Goal: Ask a question

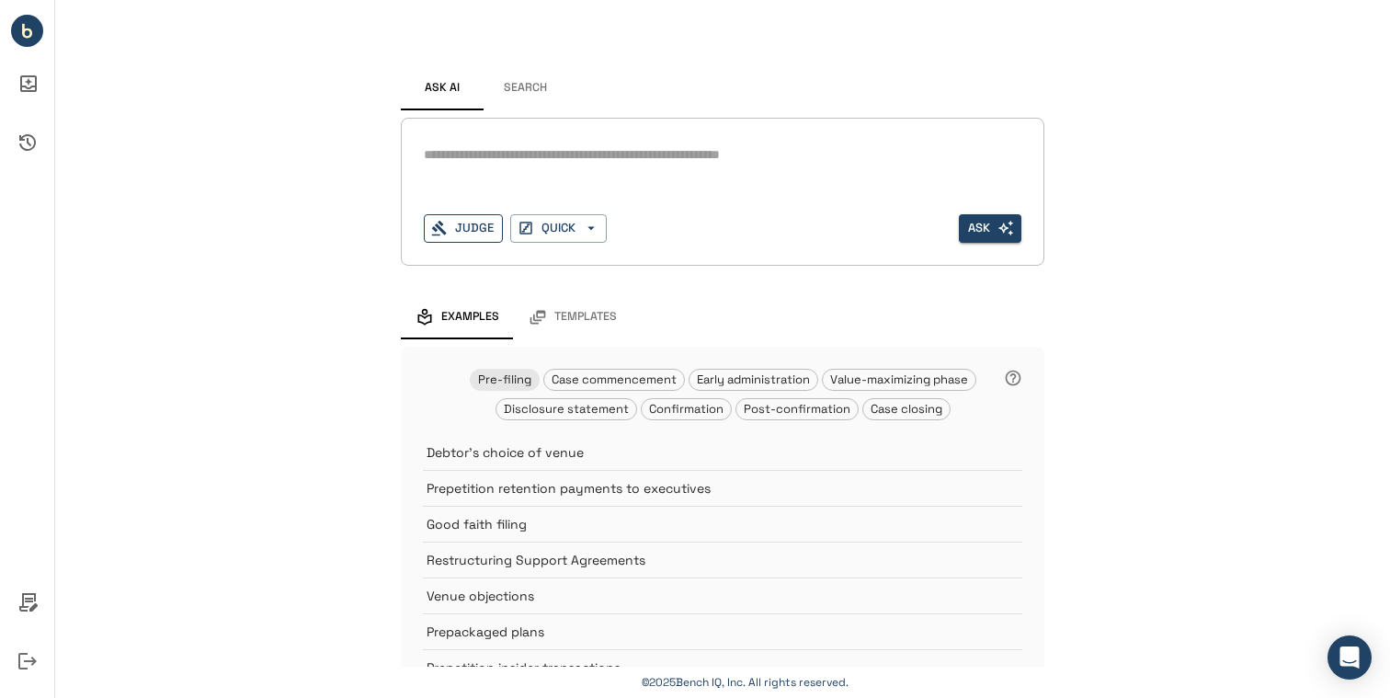
click at [485, 227] on button "Judge" at bounding box center [463, 228] width 79 height 29
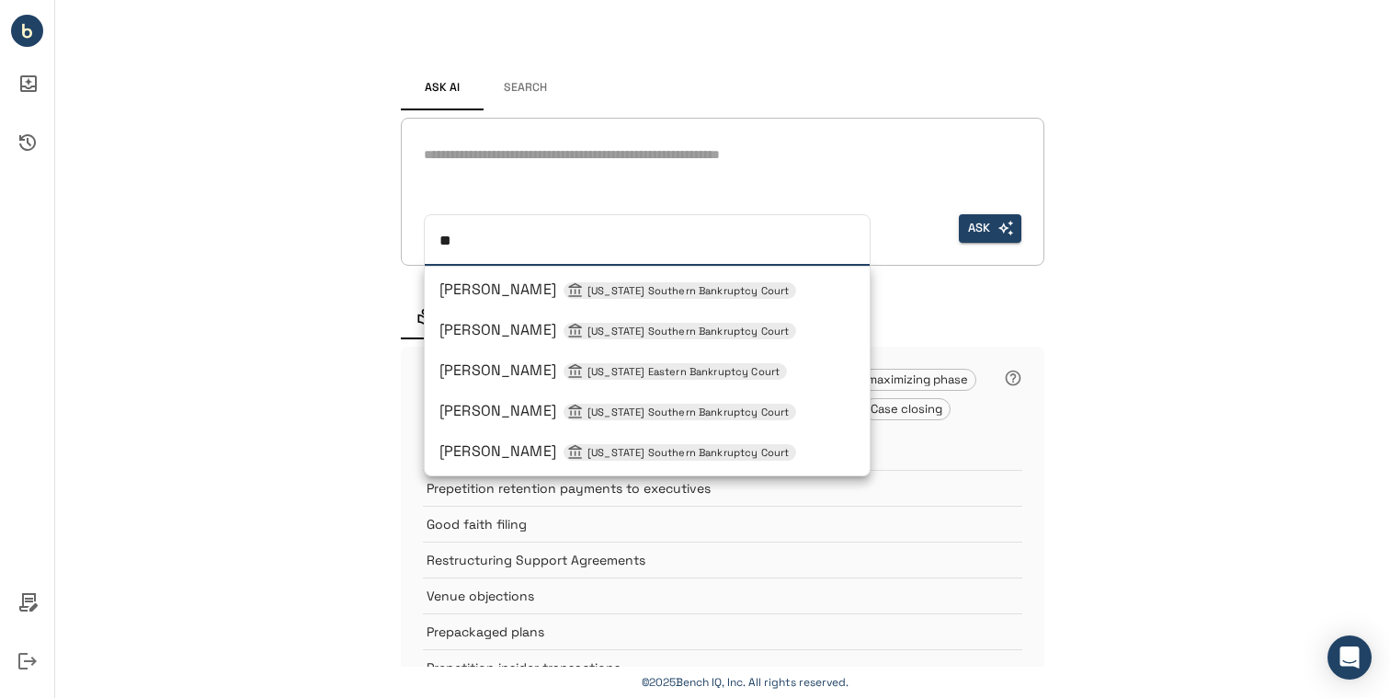
type input "***"
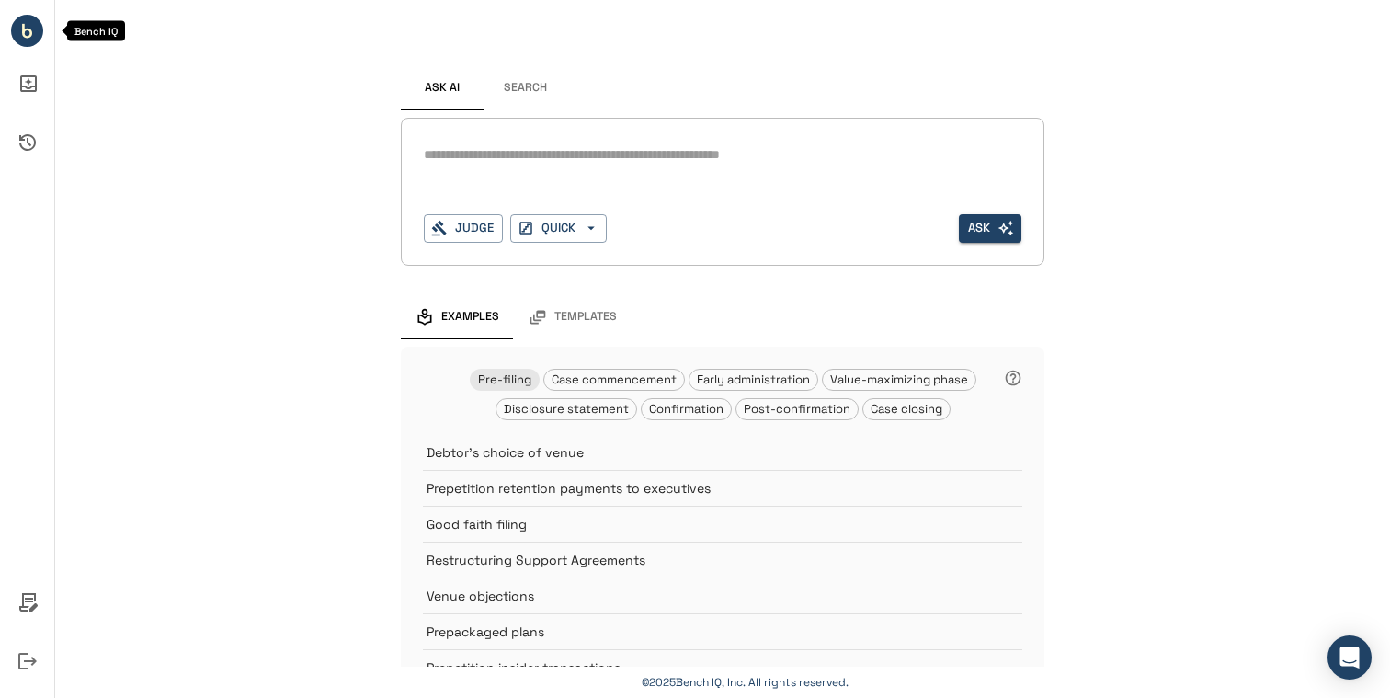
click at [20, 29] on circle "Bench IQ" at bounding box center [27, 31] width 32 height 32
click at [36, 601] on icon "Policies" at bounding box center [28, 602] width 44 height 44
click at [19, 137] on div at bounding box center [695, 349] width 1390 height 698
click at [29, 139] on icon "Activity History" at bounding box center [28, 142] width 44 height 44
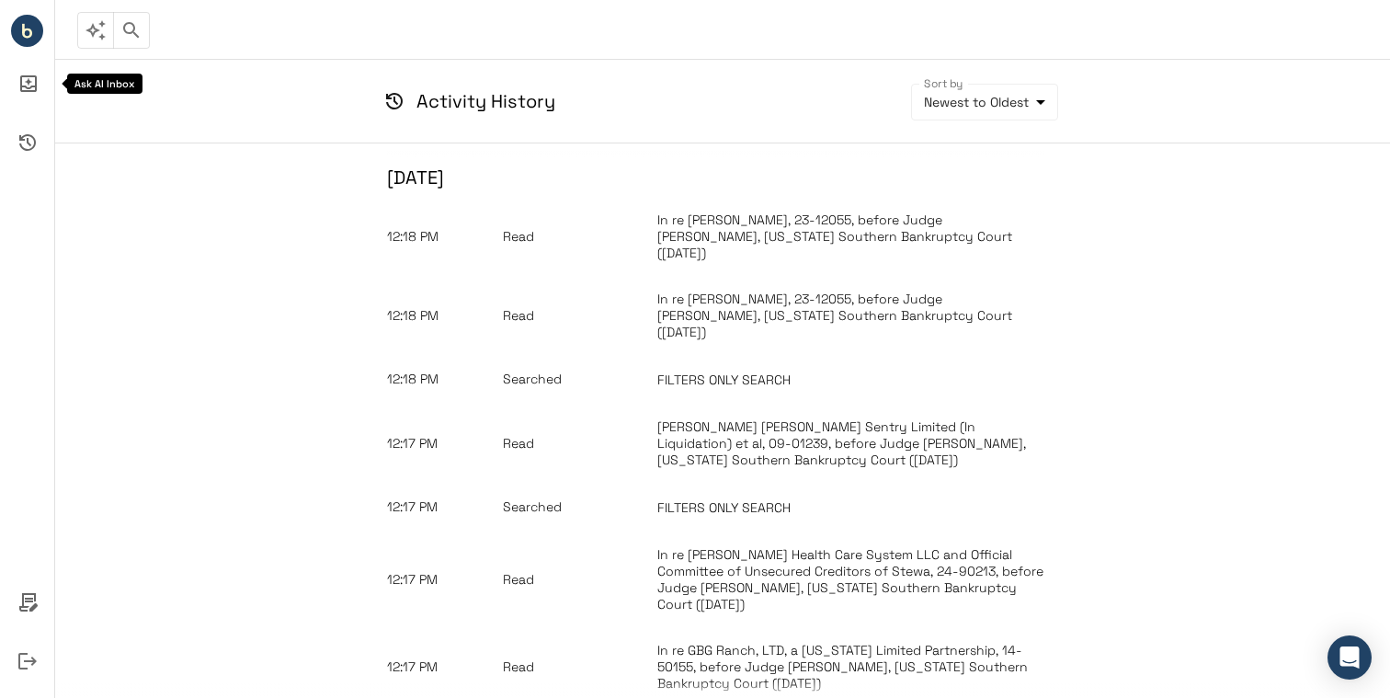
click at [24, 94] on icon "Ask AI Inbox" at bounding box center [28, 84] width 44 height 44
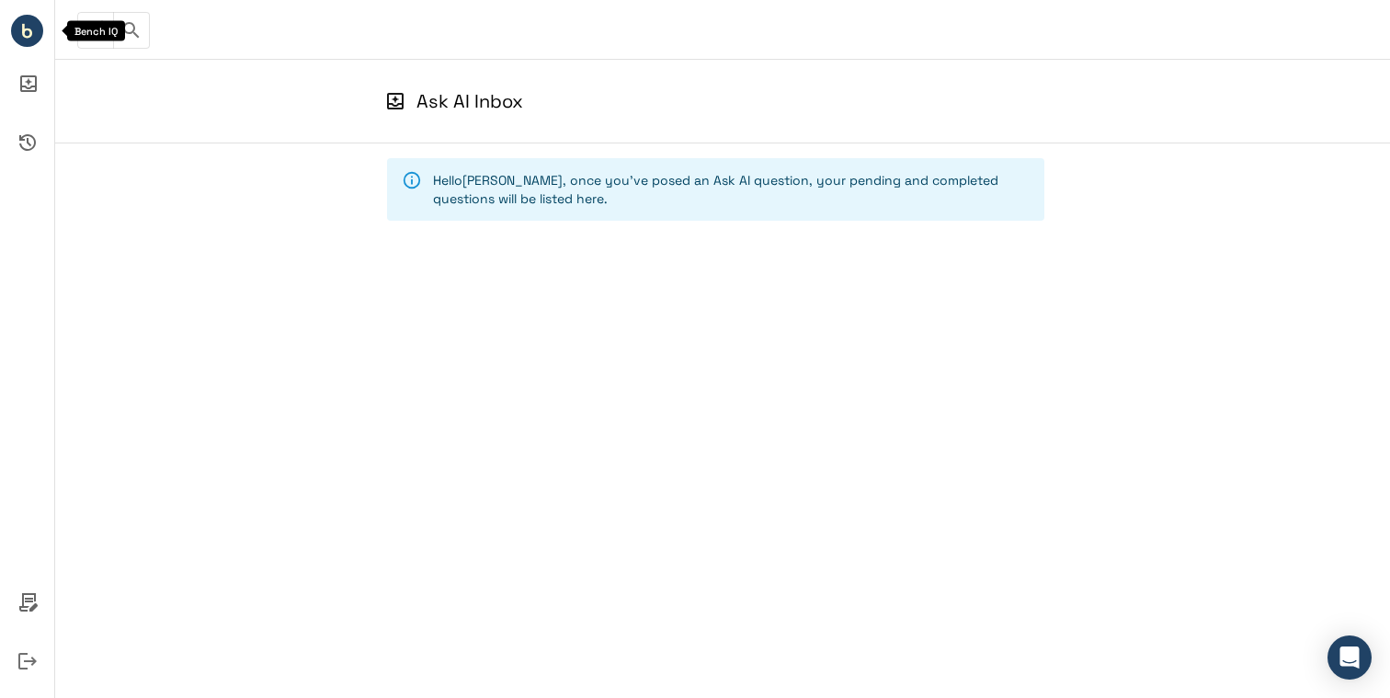
click at [33, 31] on circle "Bench IQ" at bounding box center [27, 31] width 32 height 32
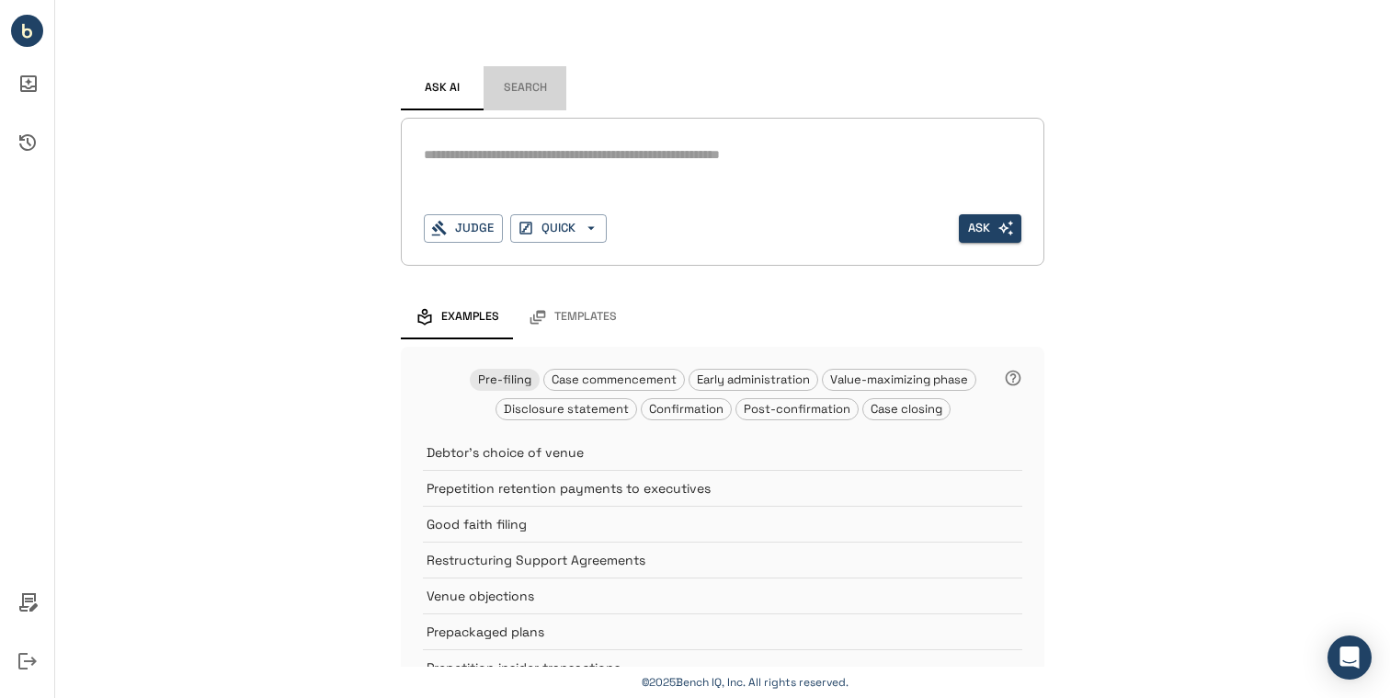
click at [532, 91] on button "Search" at bounding box center [525, 88] width 83 height 44
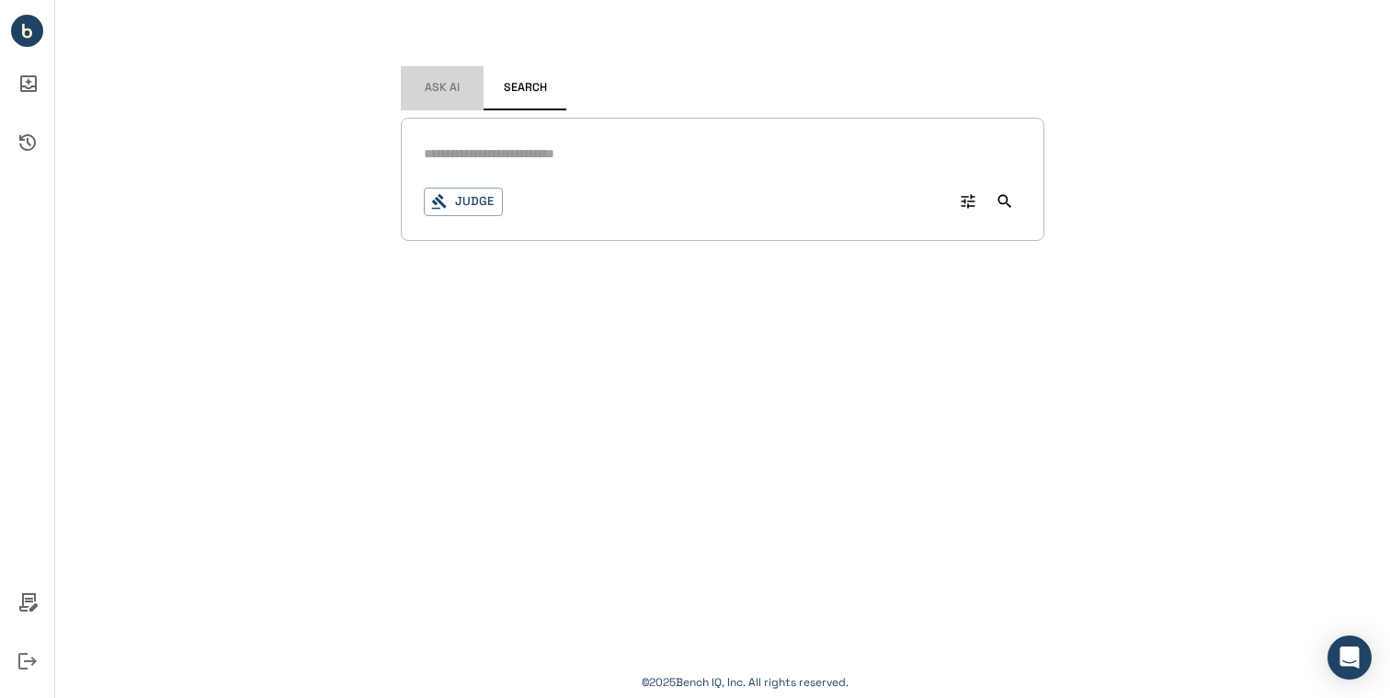
click at [440, 92] on span "Ask AI" at bounding box center [442, 88] width 35 height 15
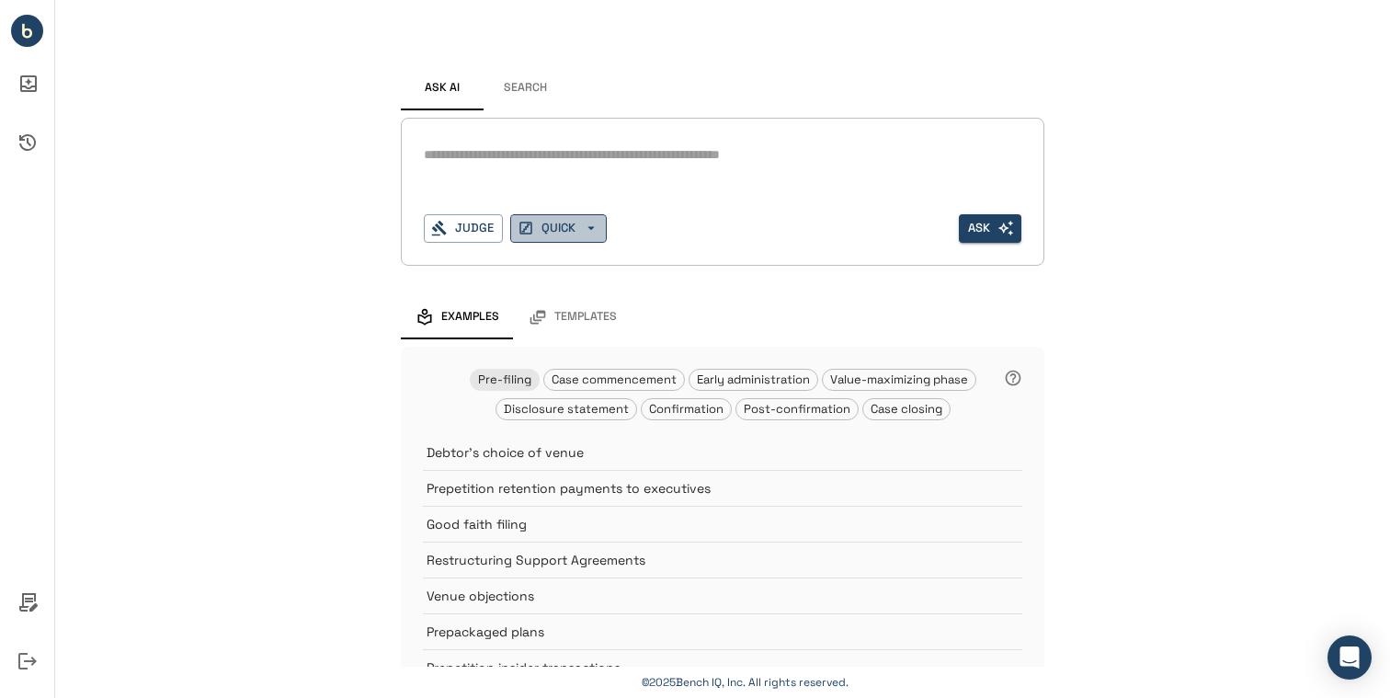
click at [567, 234] on button "QUICK" at bounding box center [558, 228] width 97 height 29
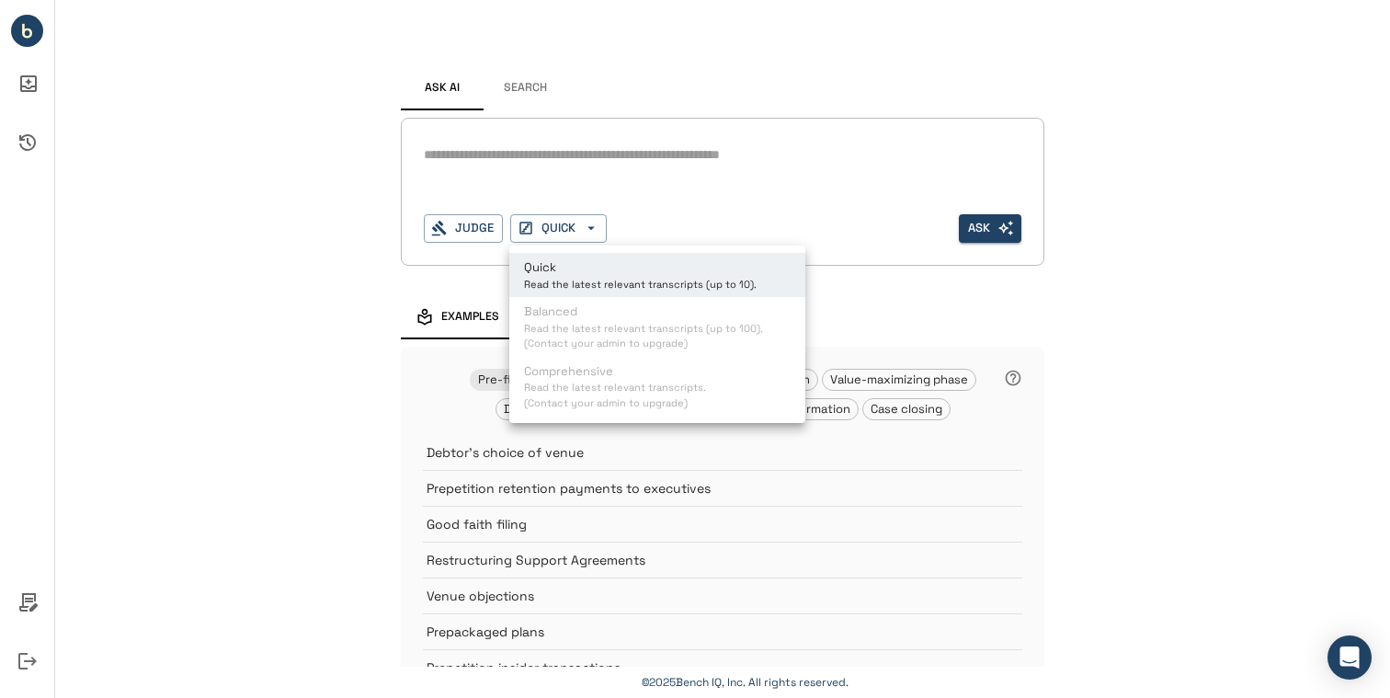
click at [554, 159] on div at bounding box center [695, 349] width 1390 height 698
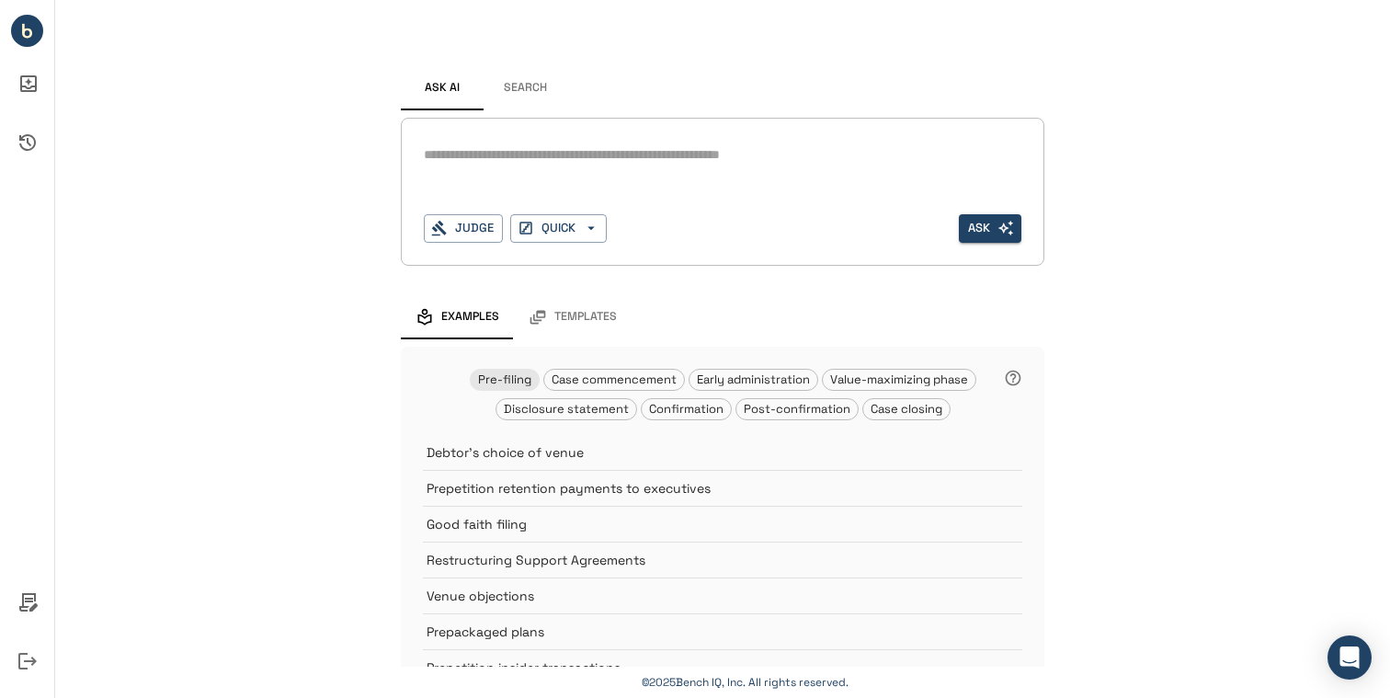
click at [563, 151] on textarea at bounding box center [723, 154] width 598 height 21
click at [480, 224] on button "Judge" at bounding box center [463, 228] width 79 height 29
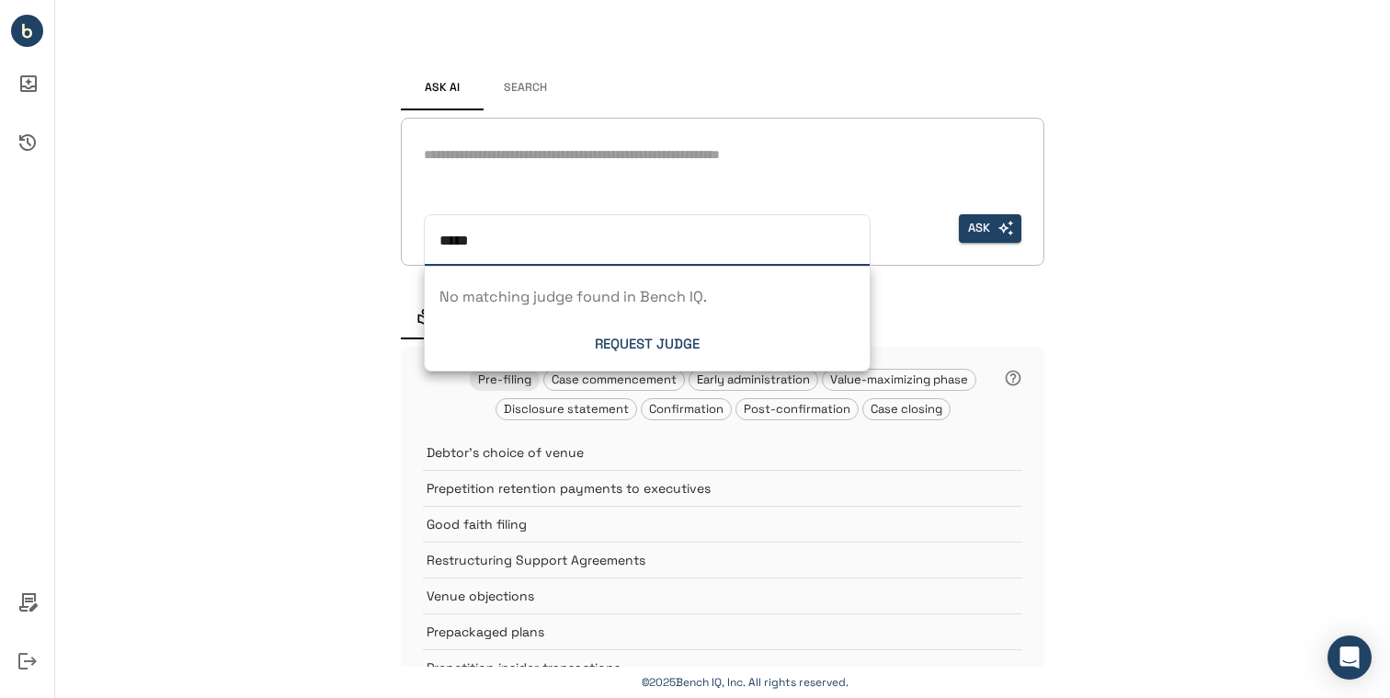
type input "******"
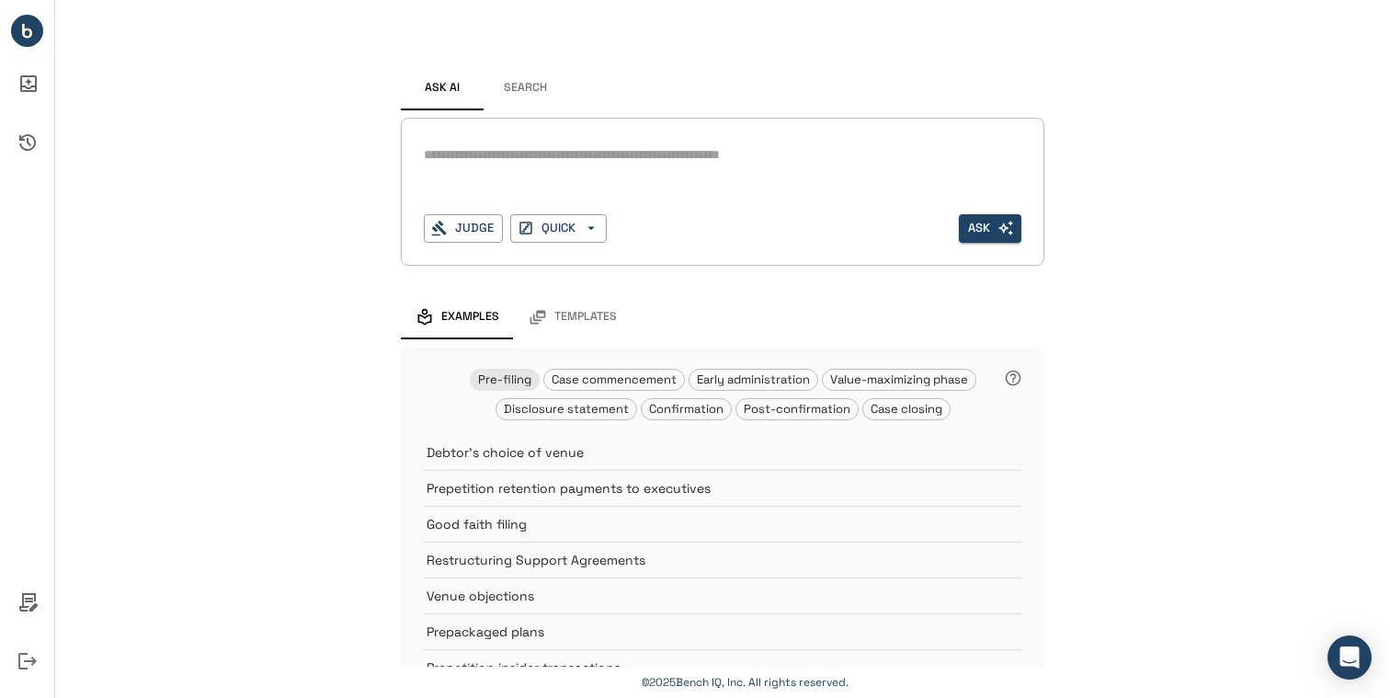
click at [517, 84] on button "Search" at bounding box center [525, 88] width 83 height 44
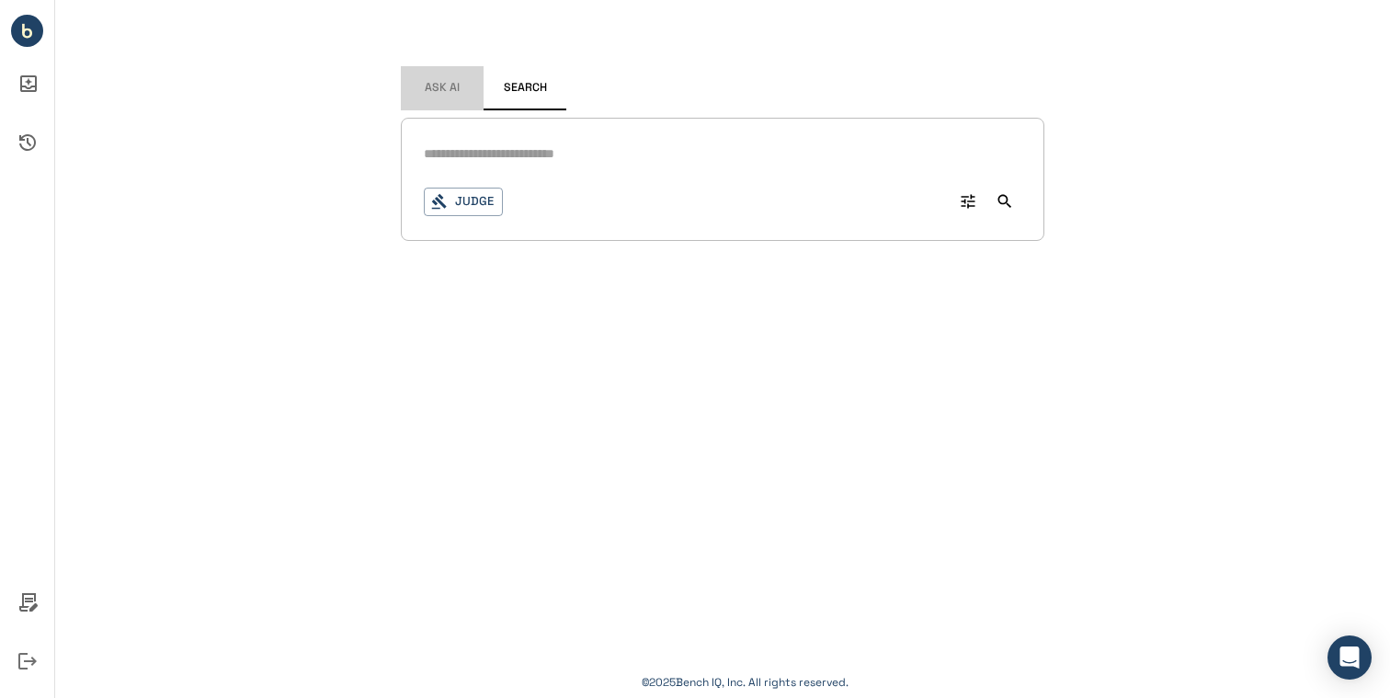
click at [440, 95] on span "Ask AI" at bounding box center [442, 88] width 35 height 15
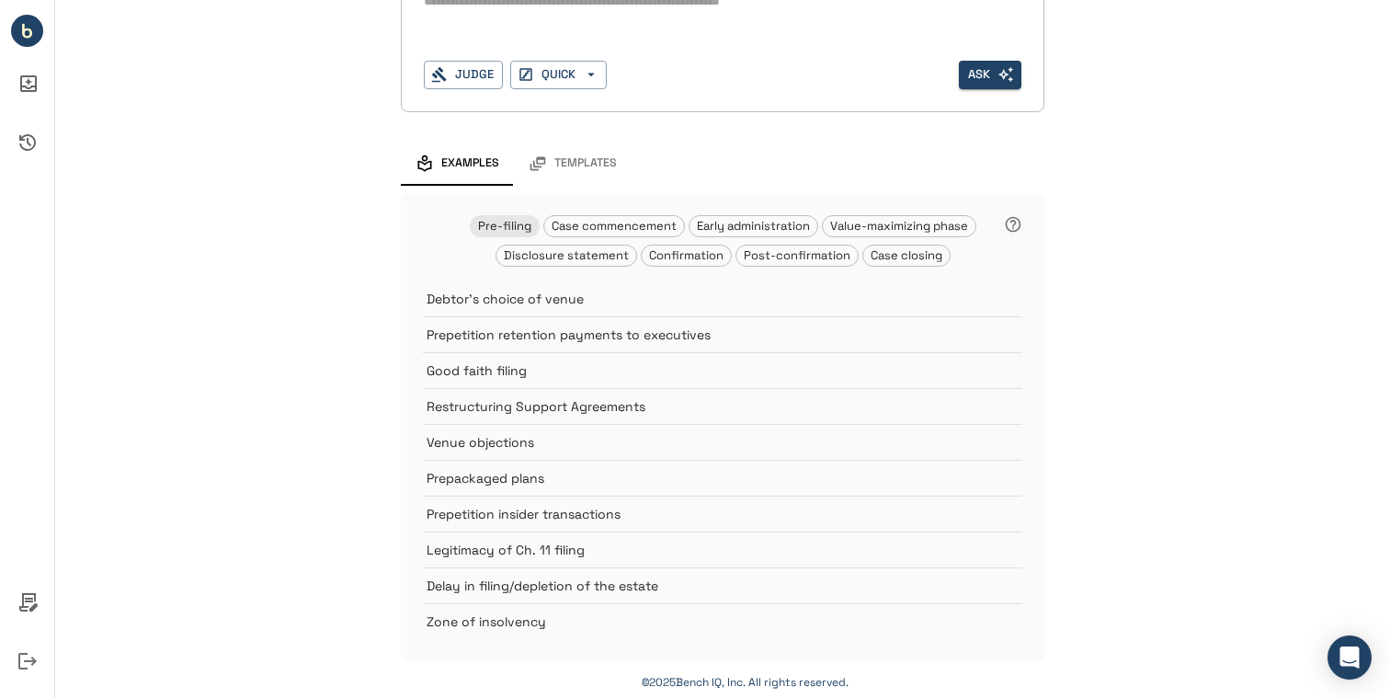
scroll to position [153, 0]
